Goal: Browse casually

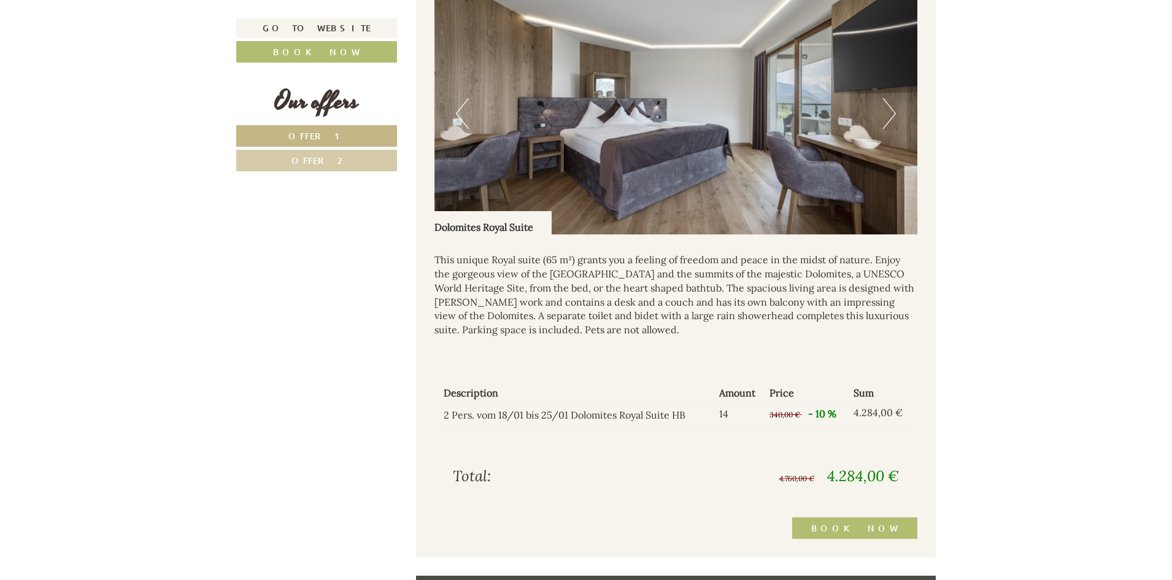
scroll to position [2084, 0]
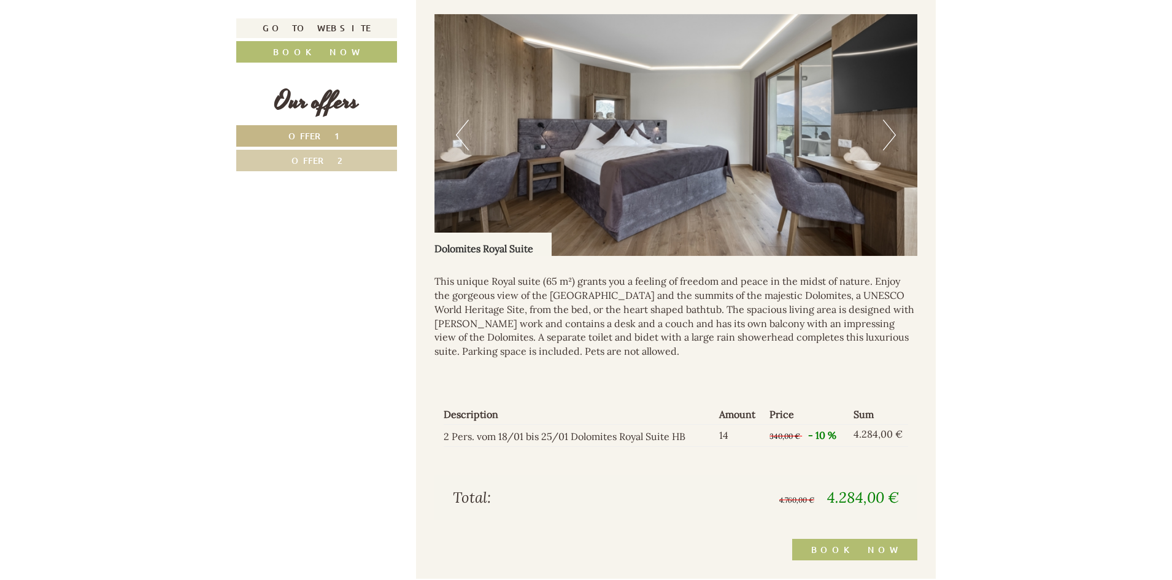
click at [893, 131] on button "Next" at bounding box center [889, 135] width 13 height 31
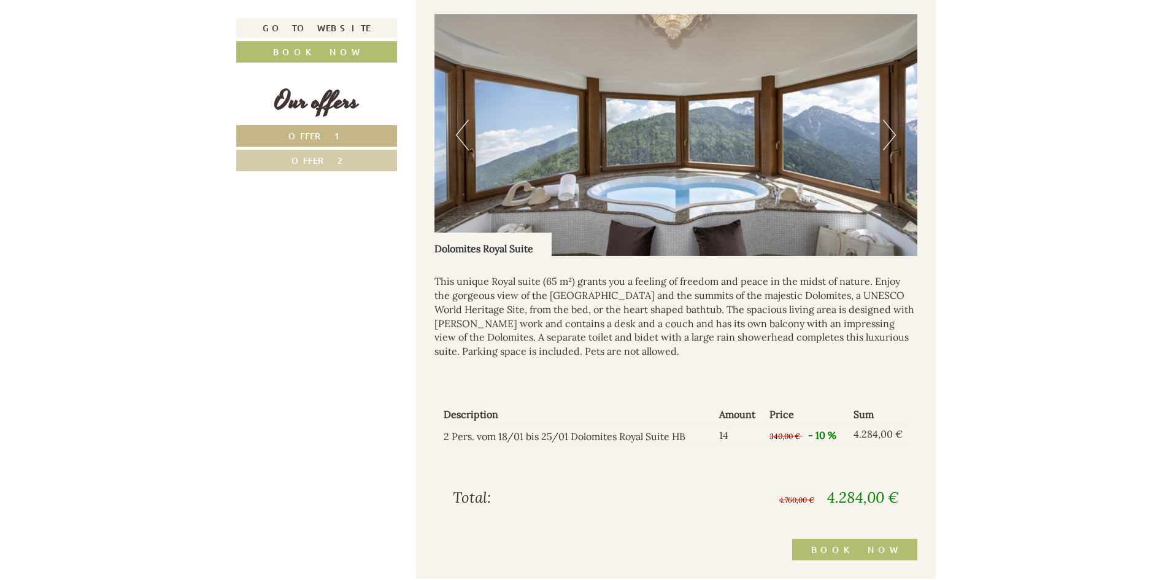
click at [893, 131] on button "Next" at bounding box center [889, 135] width 13 height 31
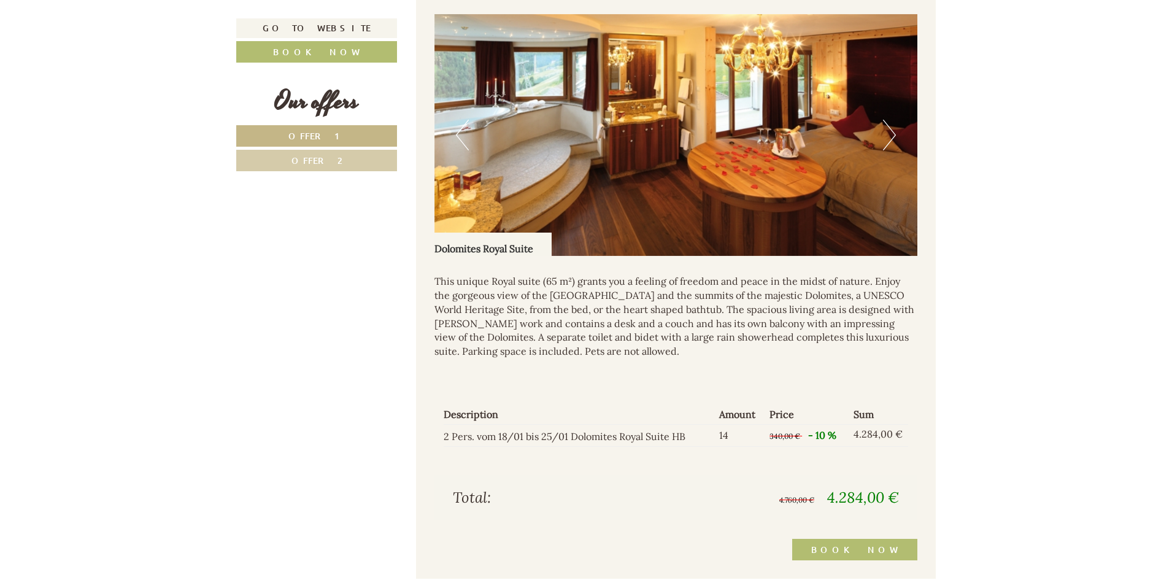
click at [893, 131] on button "Next" at bounding box center [889, 135] width 13 height 31
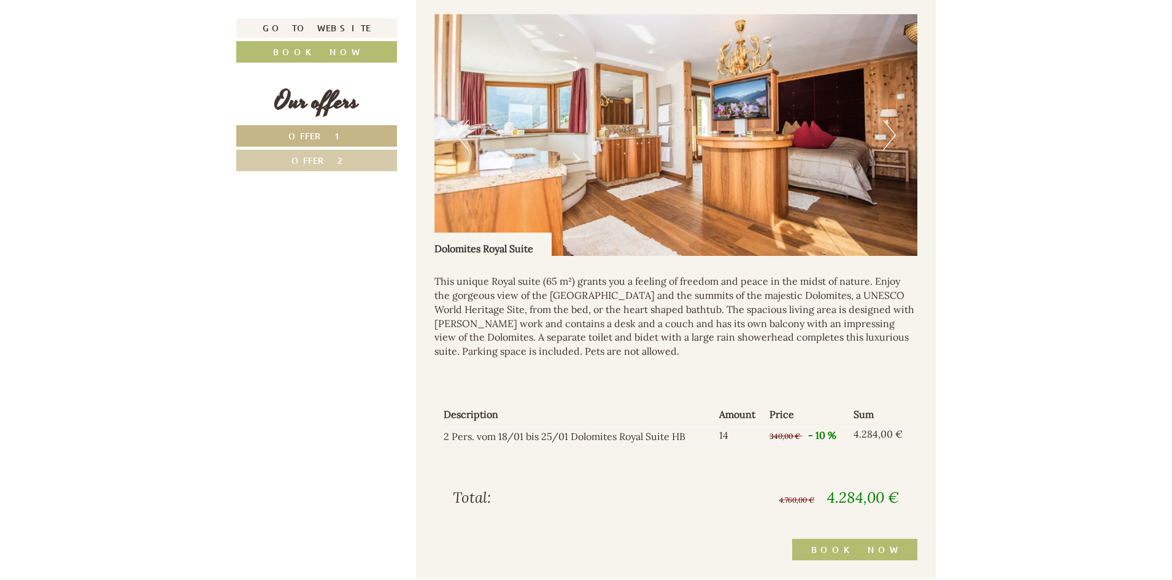
click at [893, 131] on button "Next" at bounding box center [889, 135] width 13 height 31
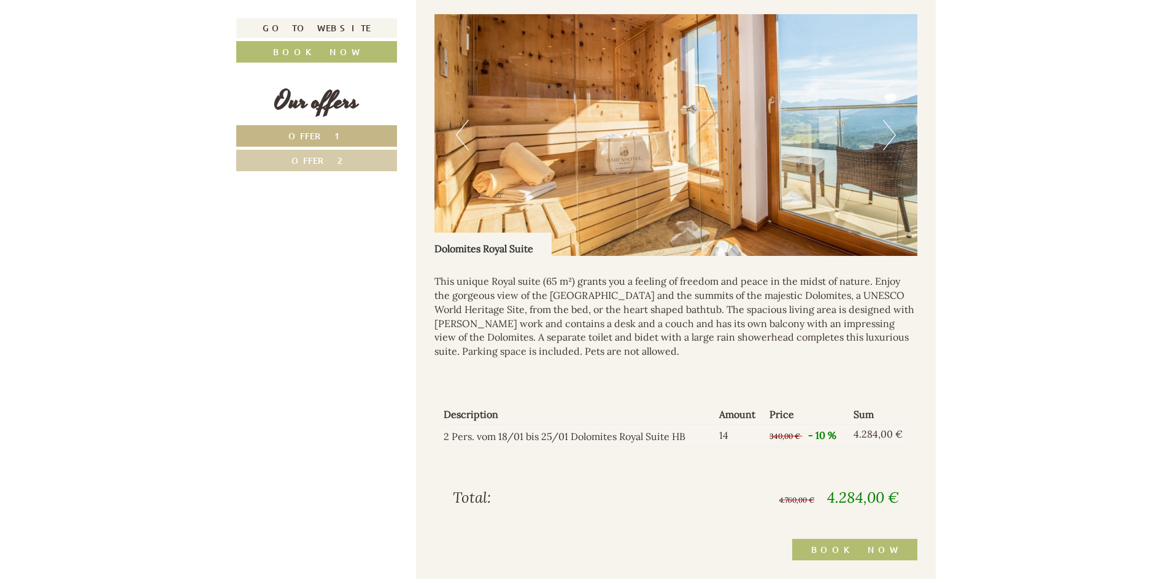
click at [893, 131] on button "Next" at bounding box center [889, 135] width 13 height 31
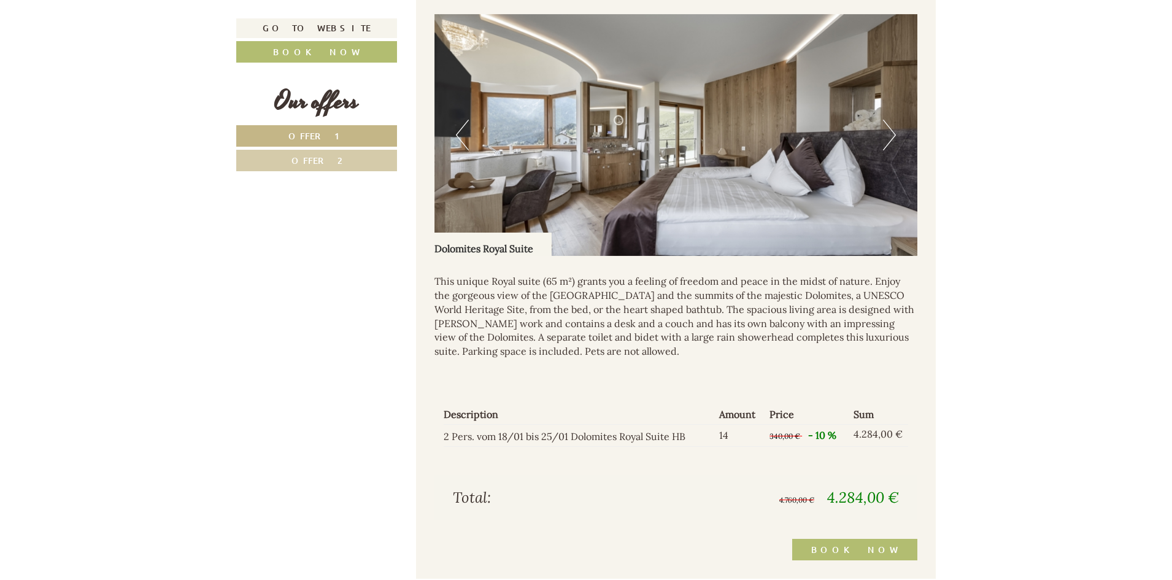
click at [893, 131] on button "Next" at bounding box center [889, 135] width 13 height 31
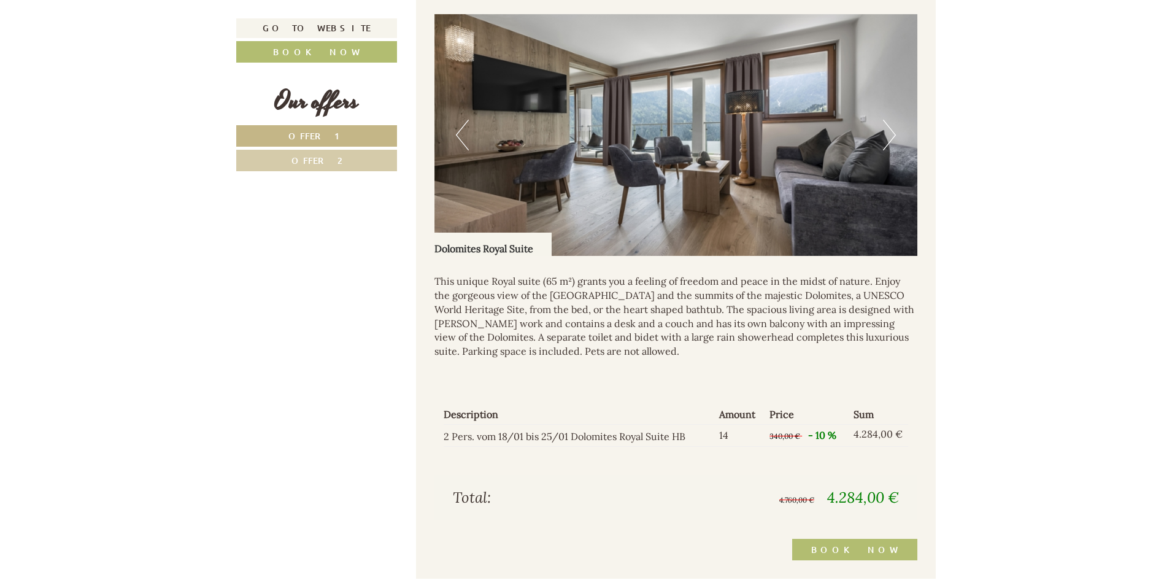
click at [893, 131] on button "Next" at bounding box center [889, 135] width 13 height 31
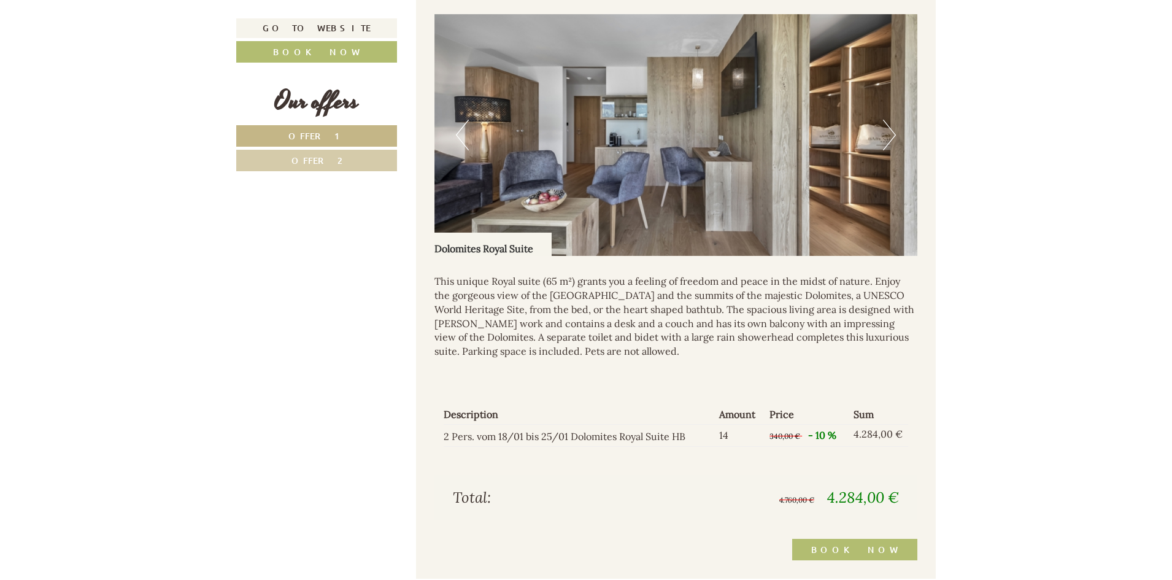
click at [893, 131] on button "Next" at bounding box center [889, 135] width 13 height 31
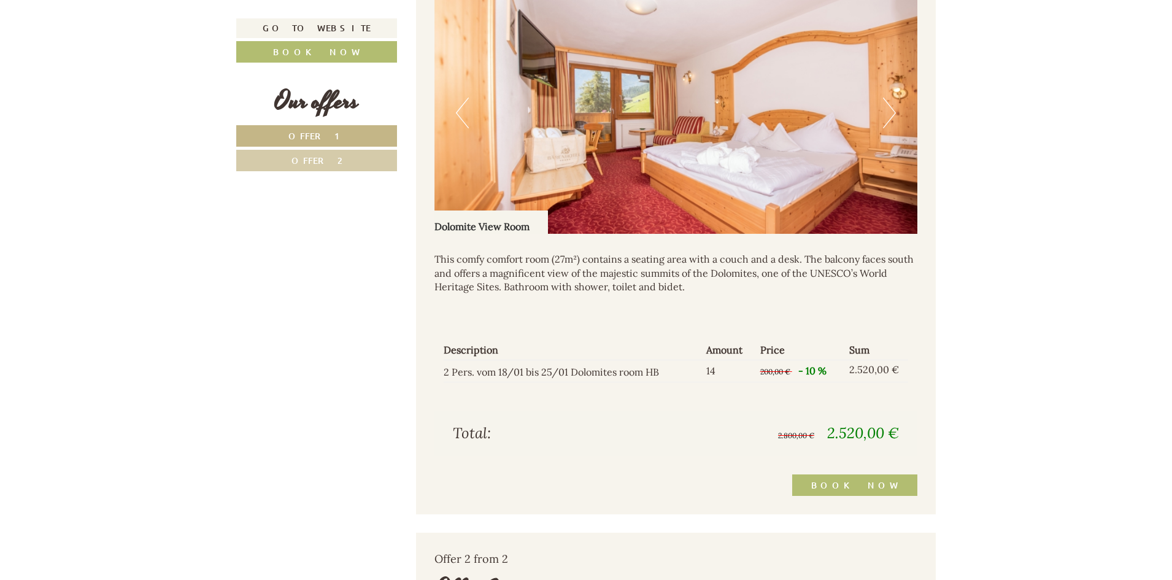
scroll to position [1225, 0]
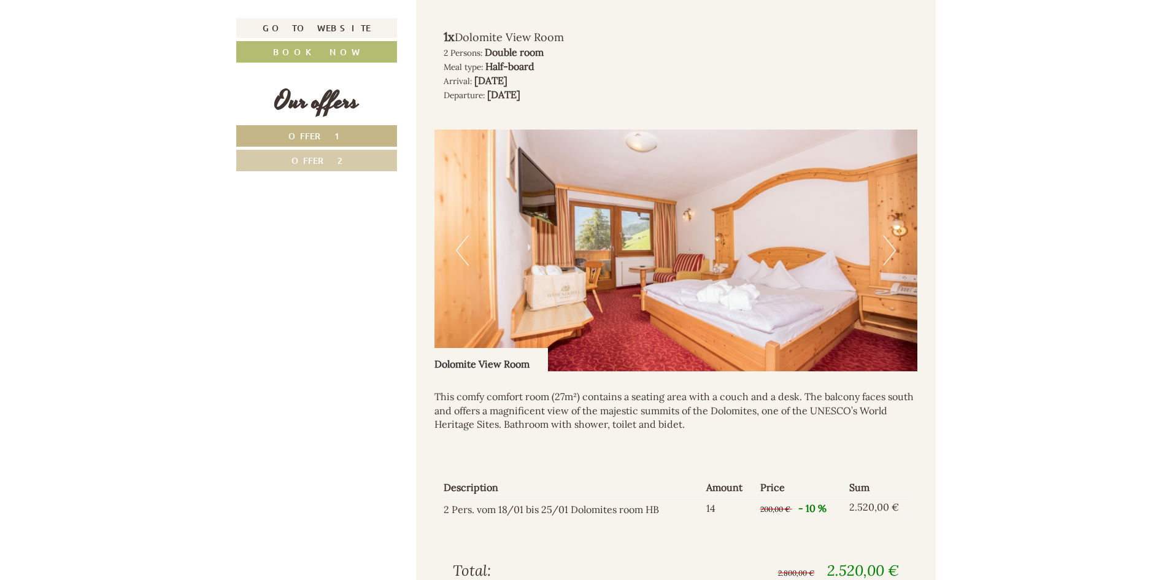
click at [887, 252] on button "Next" at bounding box center [889, 250] width 13 height 31
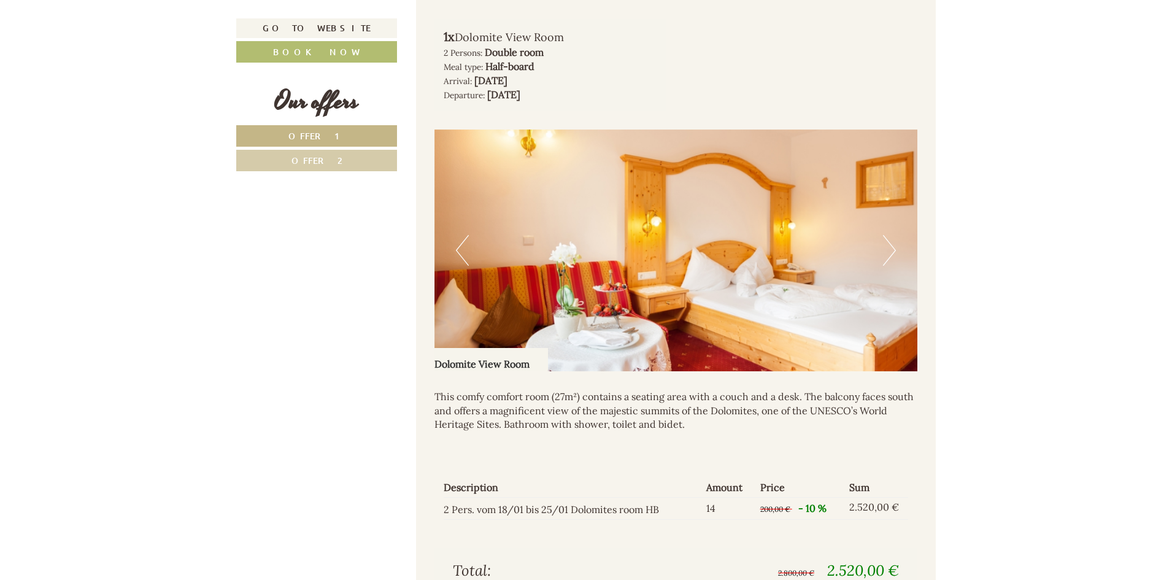
click at [887, 252] on button "Next" at bounding box center [889, 250] width 13 height 31
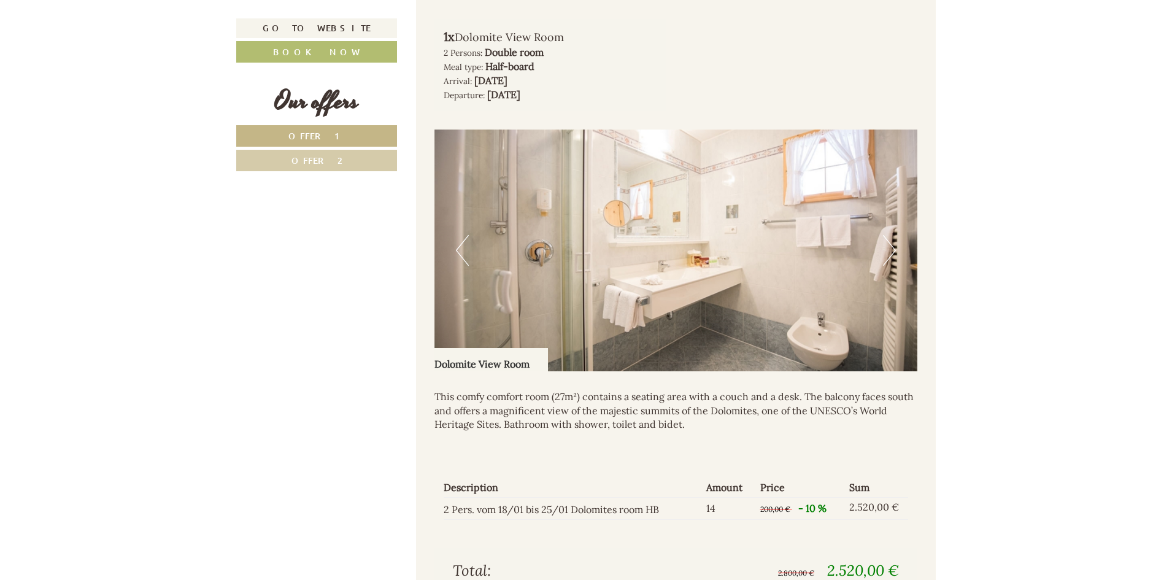
click at [887, 252] on button "Next" at bounding box center [889, 250] width 13 height 31
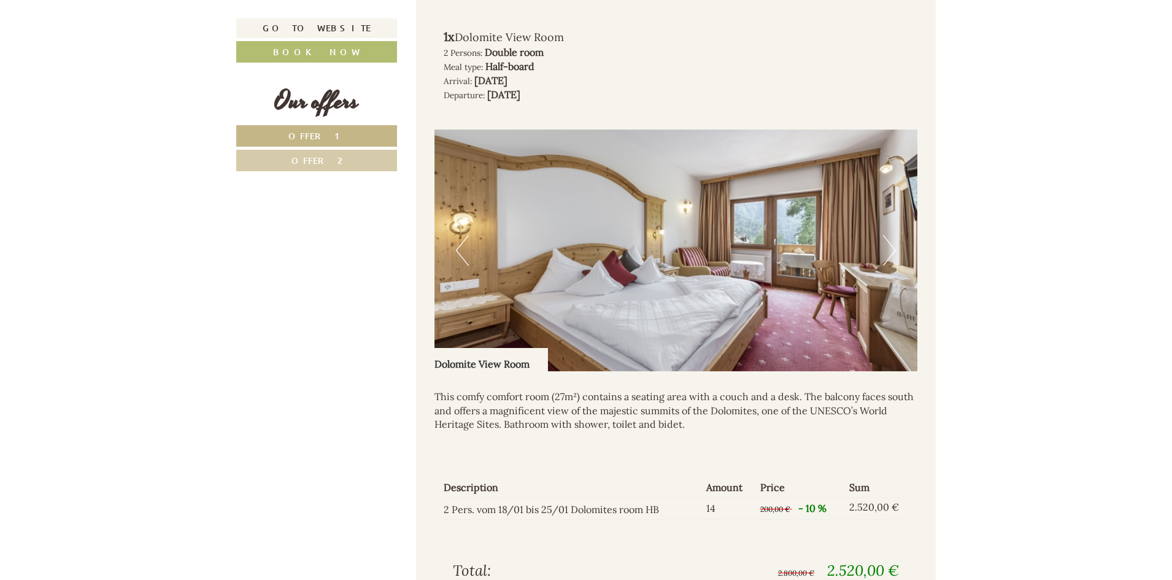
click at [887, 252] on button "Next" at bounding box center [889, 250] width 13 height 31
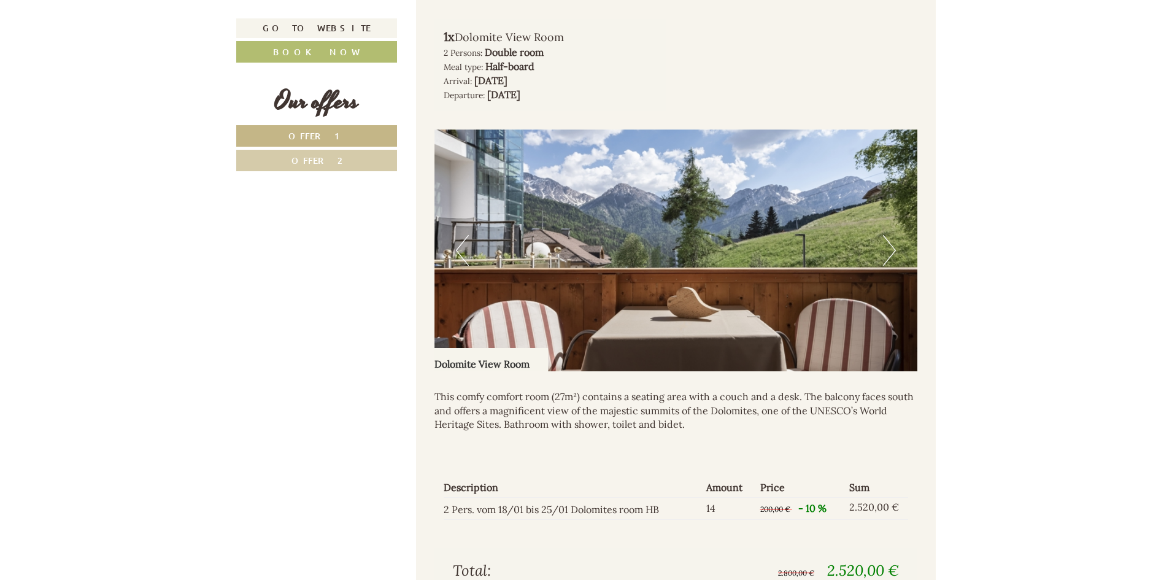
click at [887, 252] on button "Next" at bounding box center [889, 250] width 13 height 31
